Goal: Task Accomplishment & Management: Manage account settings

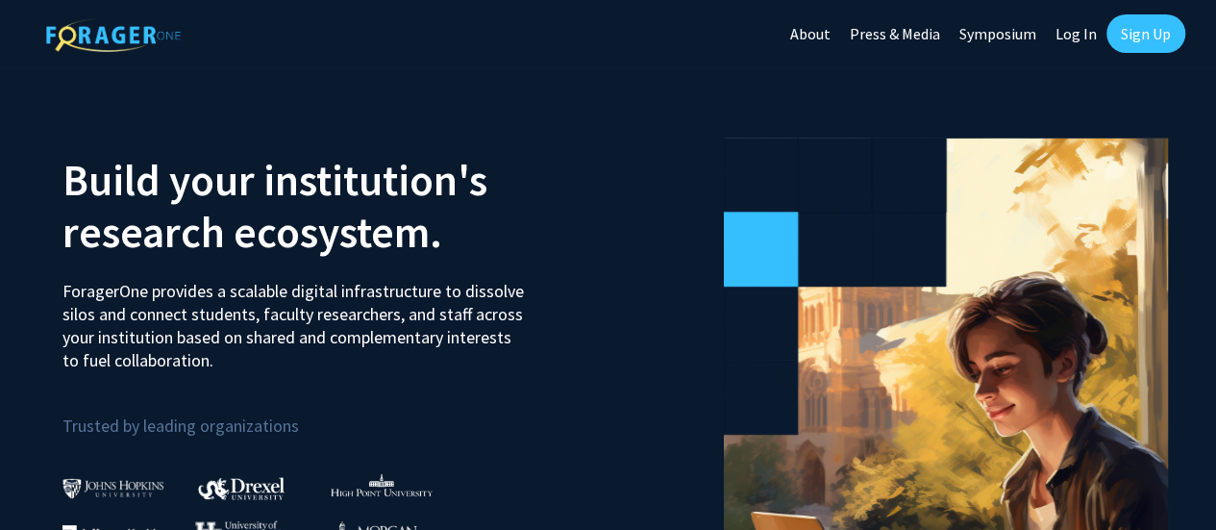
click at [1071, 32] on link "Log In" at bounding box center [1076, 33] width 61 height 67
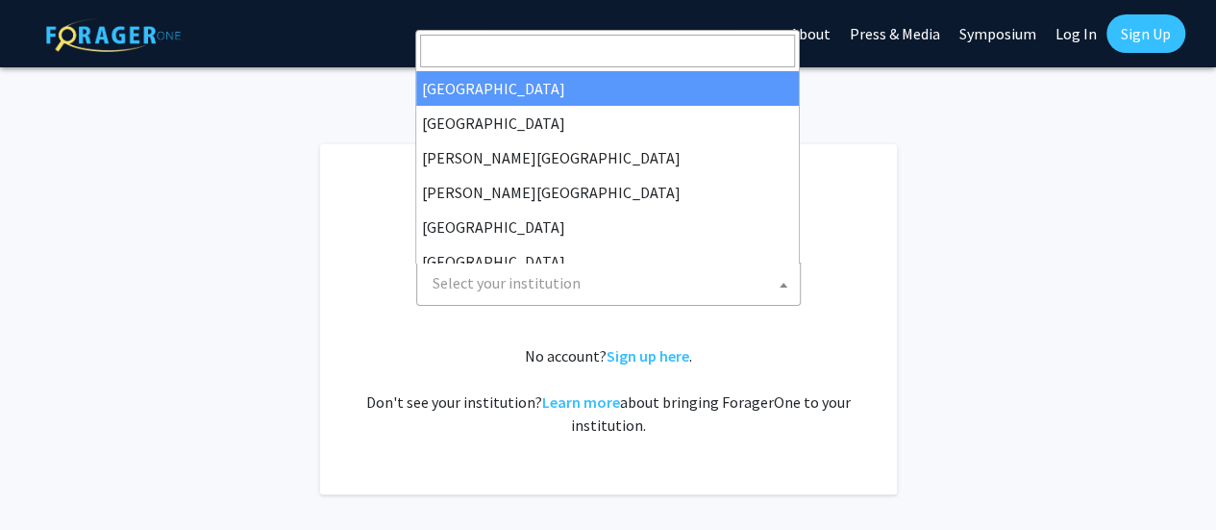
click at [783, 278] on span at bounding box center [783, 284] width 19 height 42
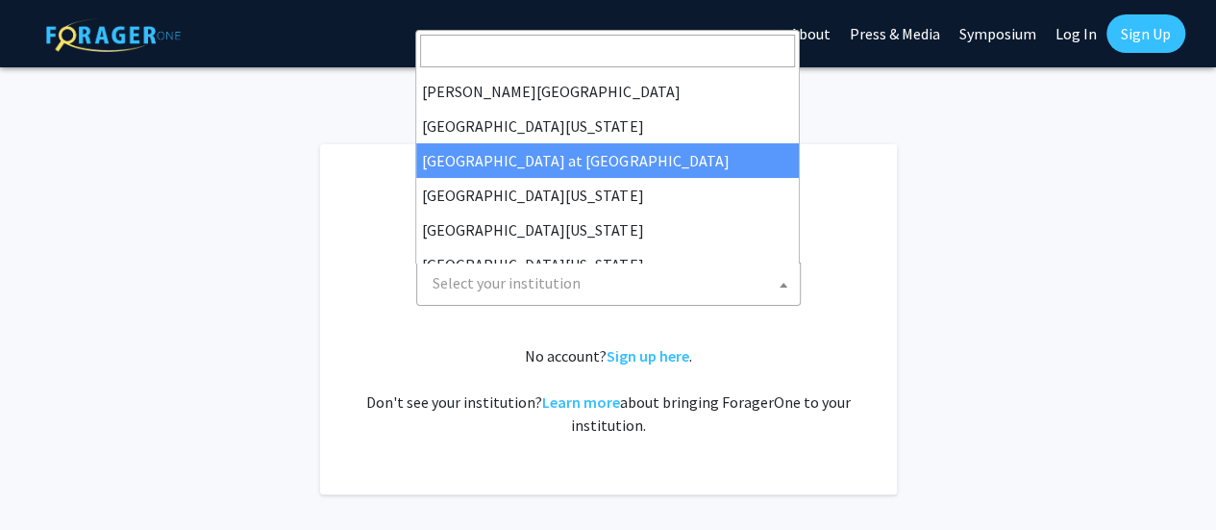
scroll to position [673, 0]
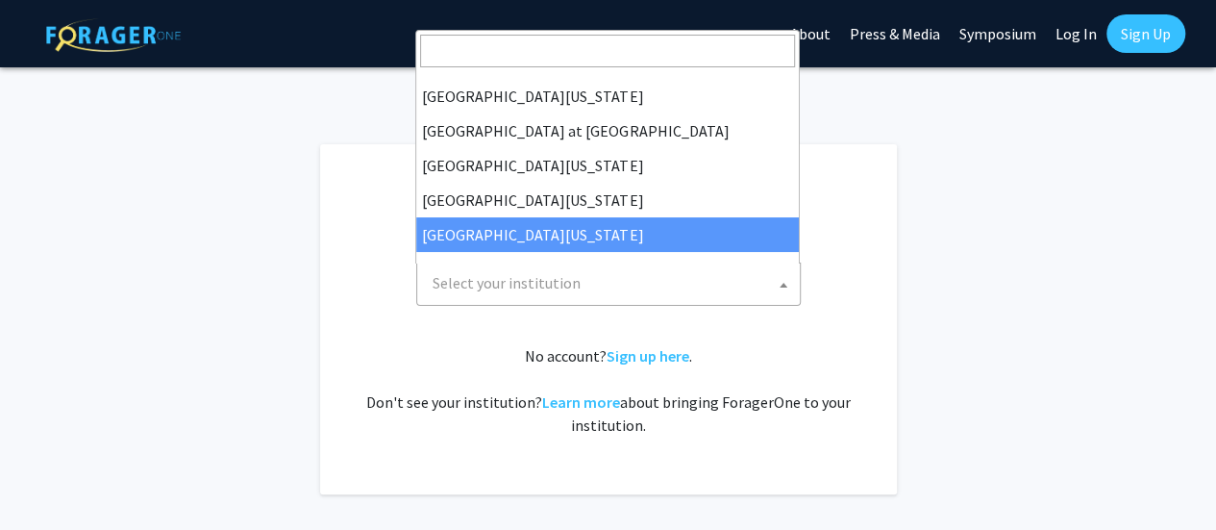
select select "33"
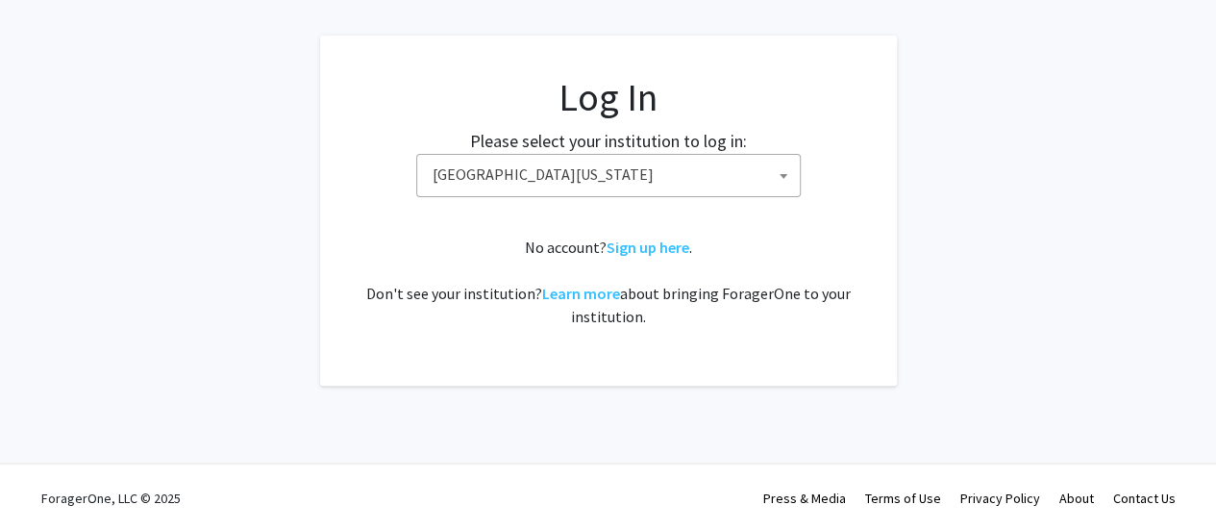
scroll to position [110, 0]
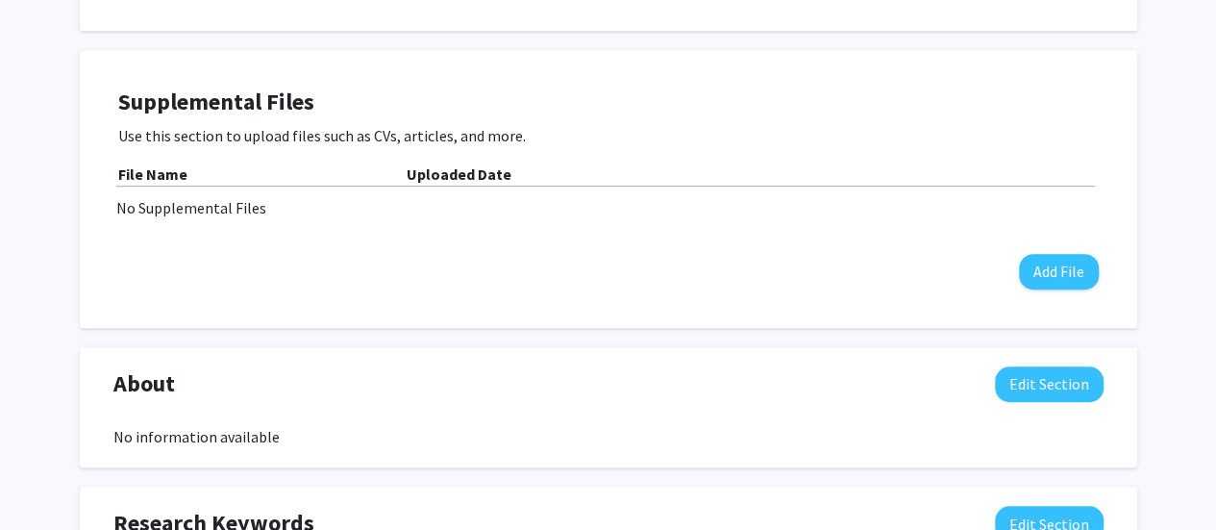
scroll to position [384, 0]
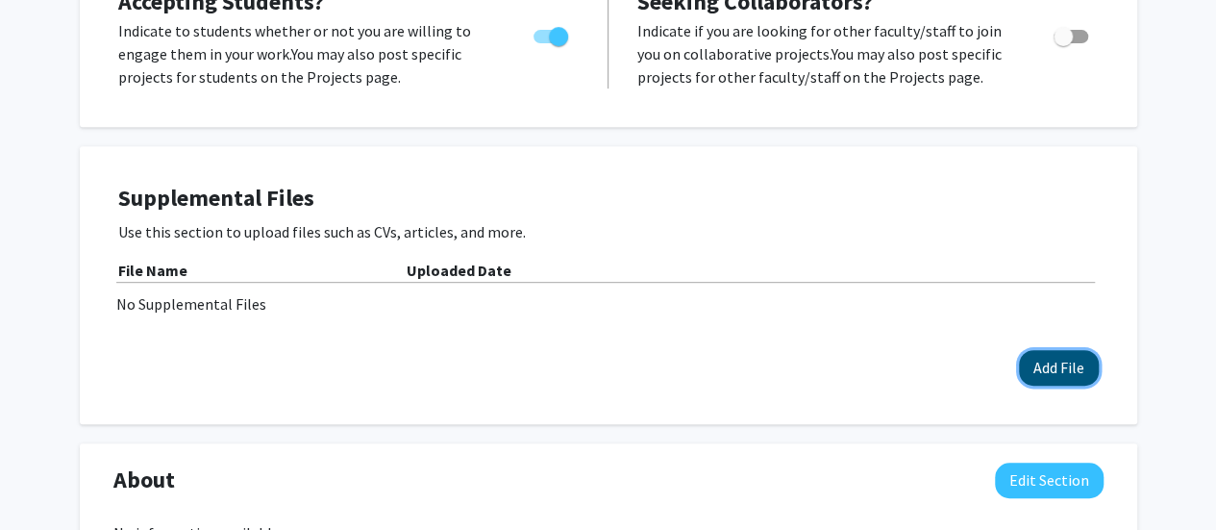
click at [1060, 370] on button "Add File" at bounding box center [1059, 368] width 80 height 36
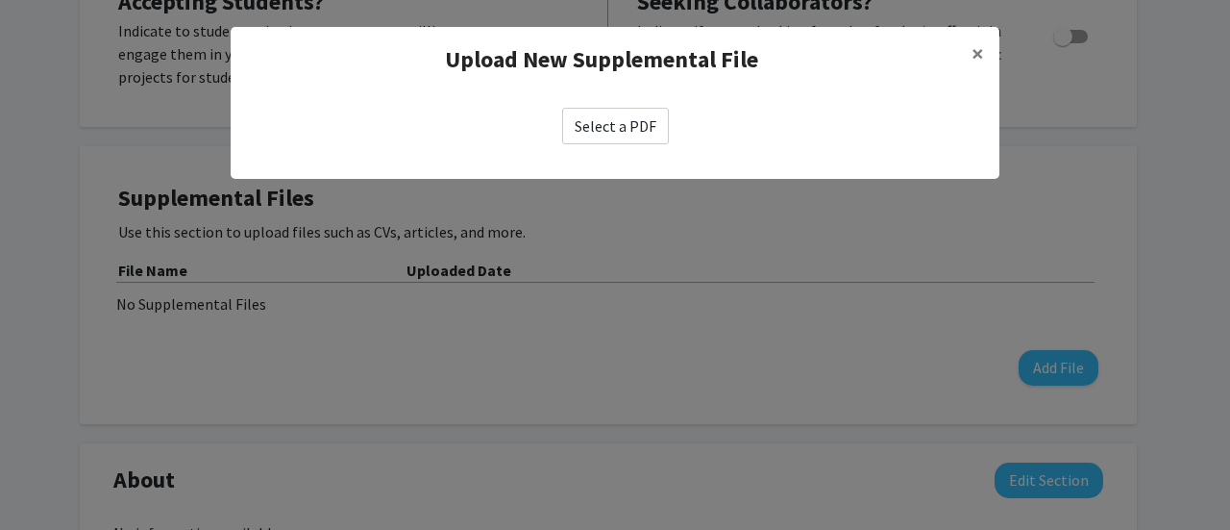
click at [637, 126] on label "Select a PDF" at bounding box center [615, 126] width 107 height 37
click at [0, 0] on input "Select a PDF" at bounding box center [0, 0] width 0 height 0
click at [980, 47] on span "×" at bounding box center [978, 53] width 12 height 30
